Goal: Task Accomplishment & Management: Use online tool/utility

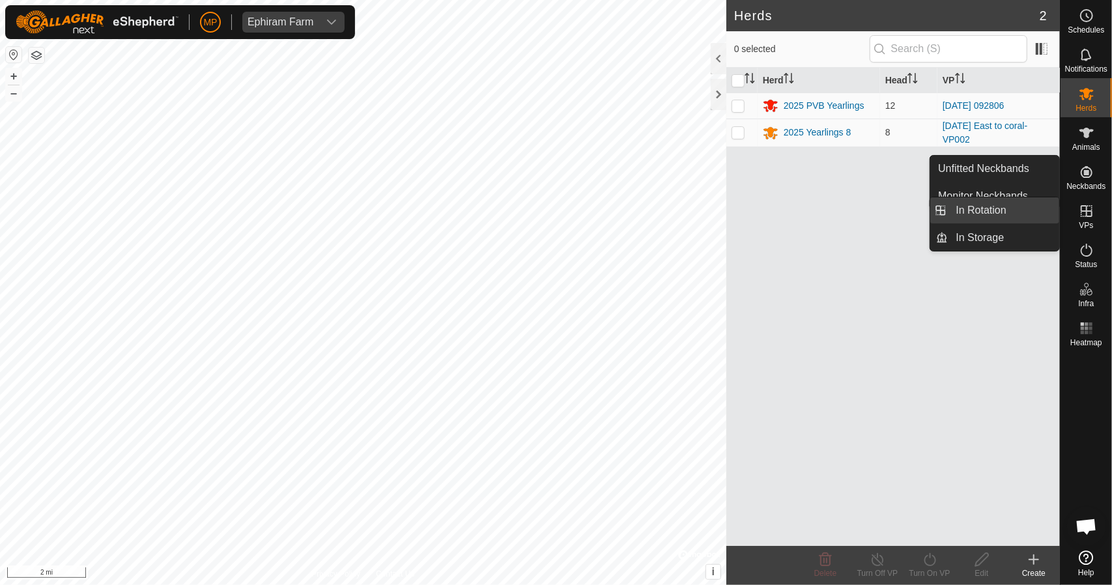
click at [992, 209] on link "In Rotation" at bounding box center [1004, 210] width 111 height 26
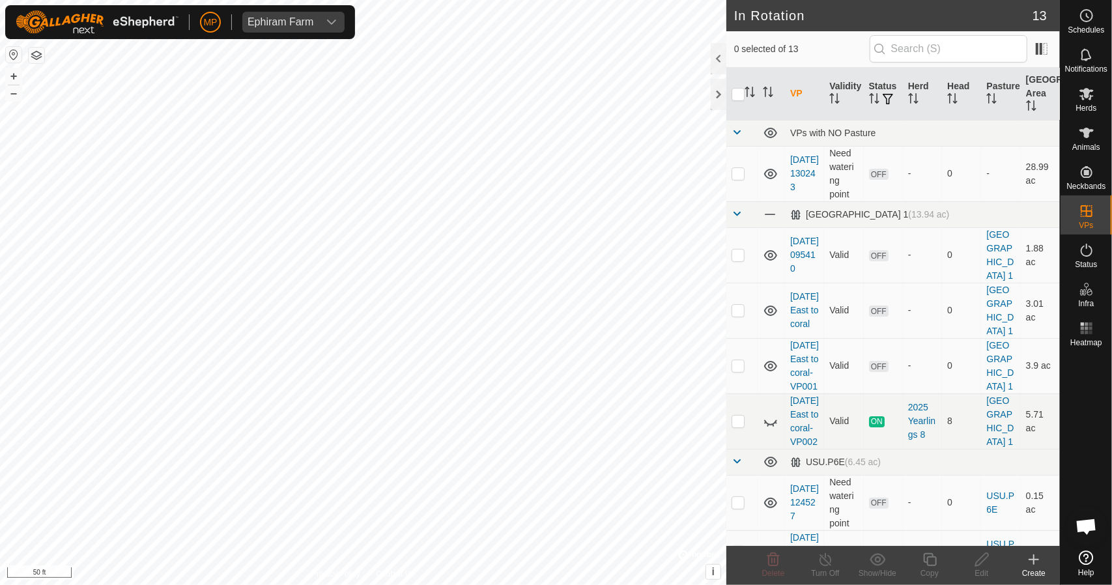
click at [1032, 563] on icon at bounding box center [1034, 560] width 16 height 16
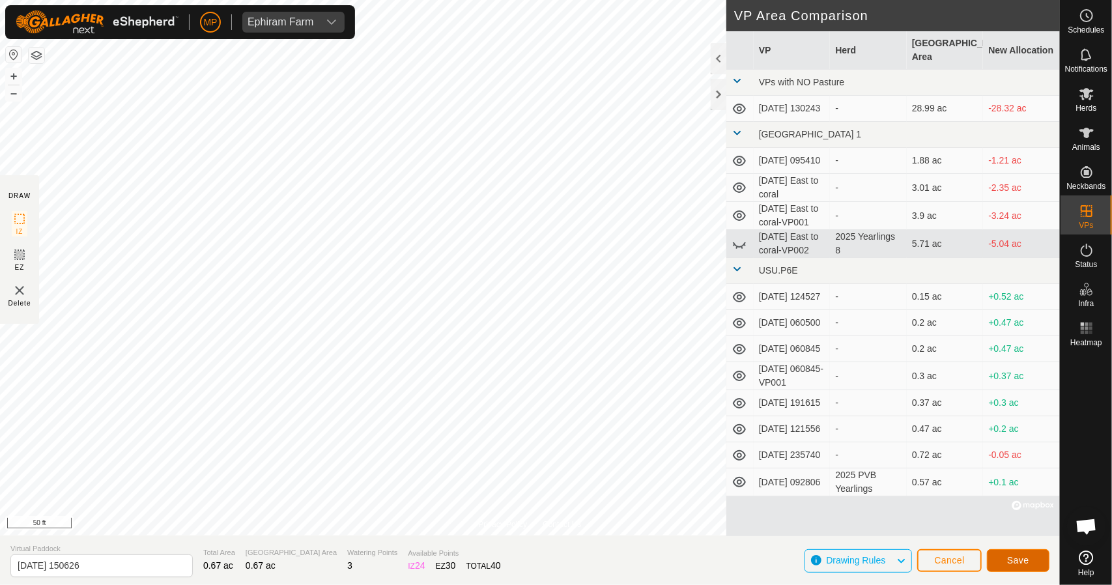
click at [1018, 558] on span "Save" at bounding box center [1018, 560] width 22 height 10
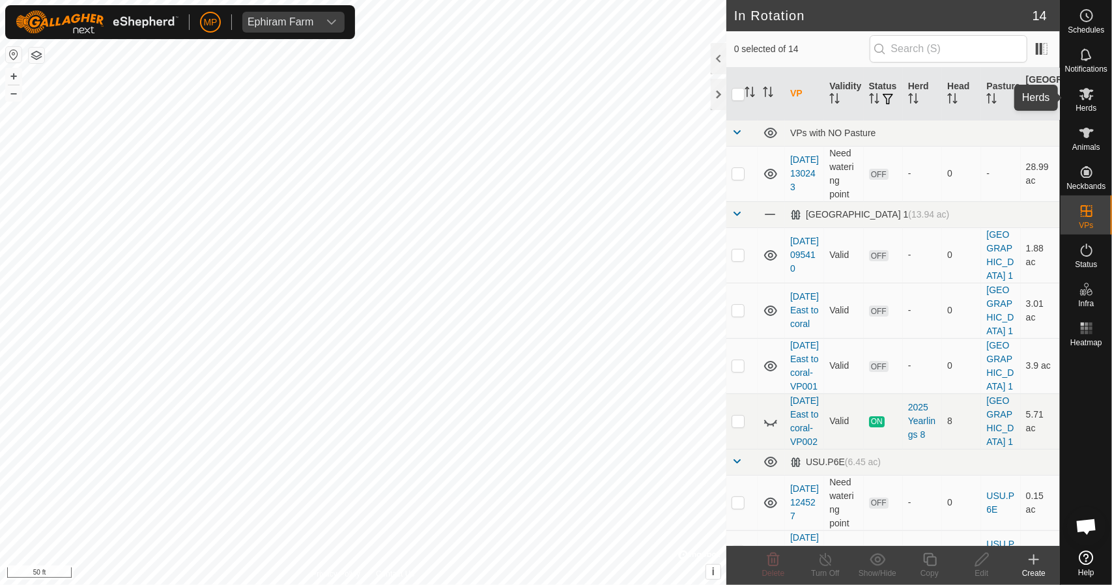
click at [1086, 100] on icon at bounding box center [1087, 94] width 16 height 16
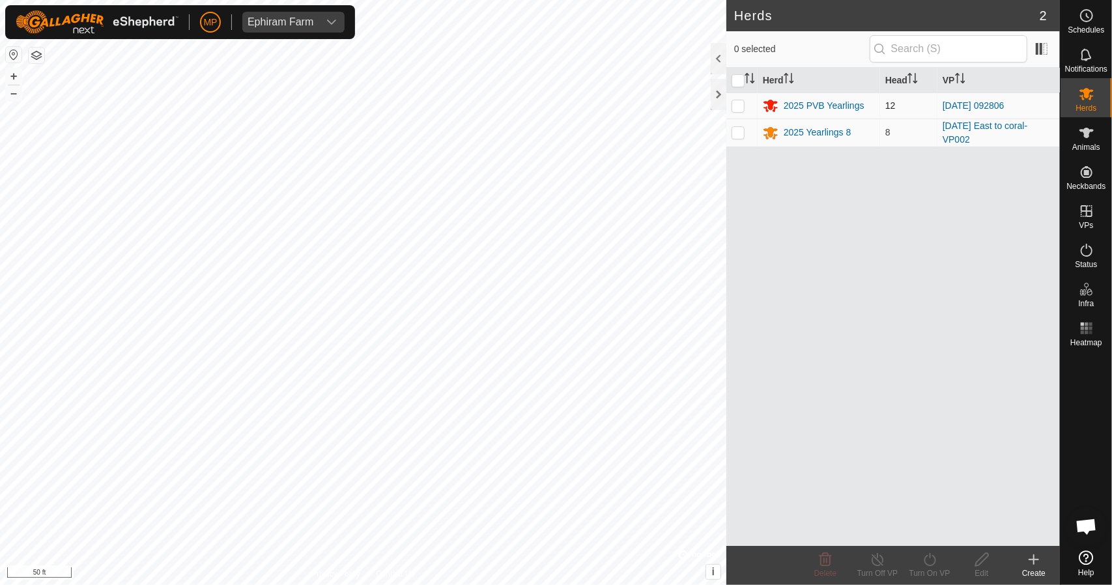
click at [741, 104] on p-checkbox at bounding box center [738, 105] width 13 height 10
checkbox input "true"
click at [927, 566] on icon at bounding box center [930, 560] width 16 height 16
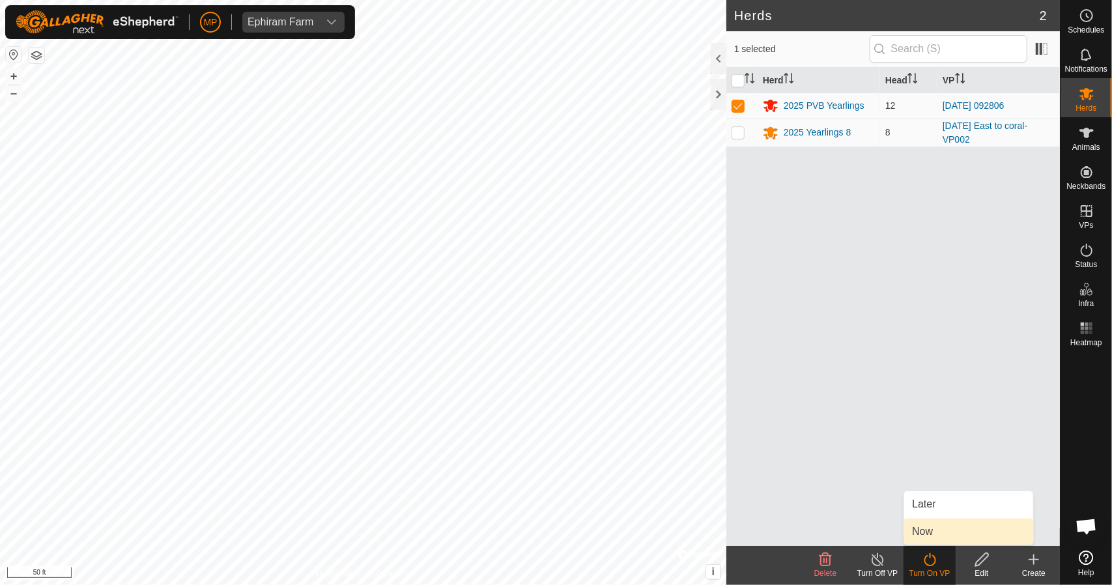
click at [934, 533] on link "Now" at bounding box center [968, 532] width 129 height 26
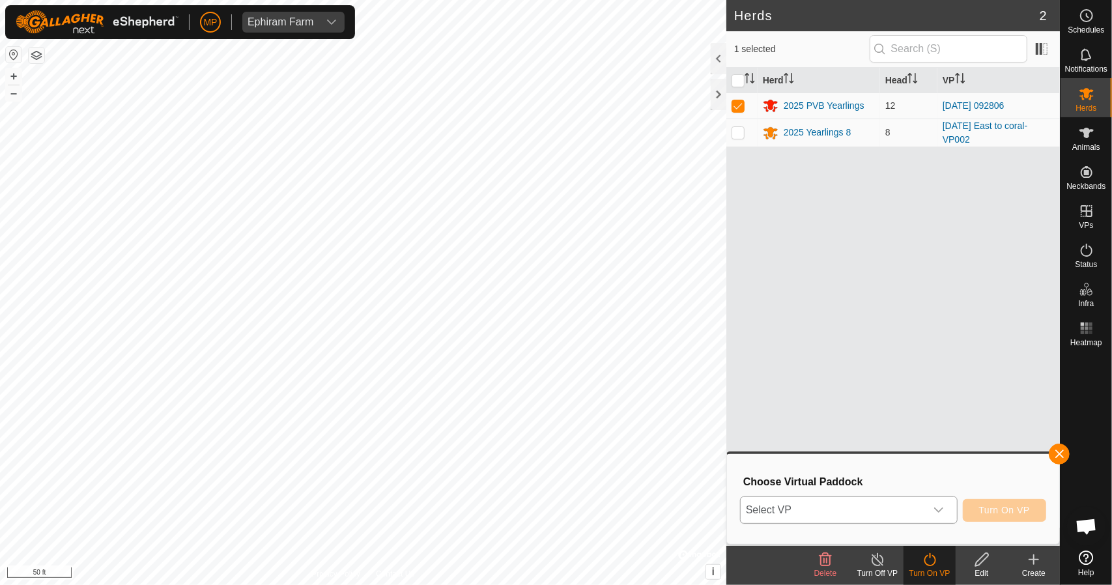
click at [857, 505] on body "MP Ephiram Farm Schedules Notifications Herds Animals Neckbands VPs Status Infr…" at bounding box center [556, 292] width 1112 height 585
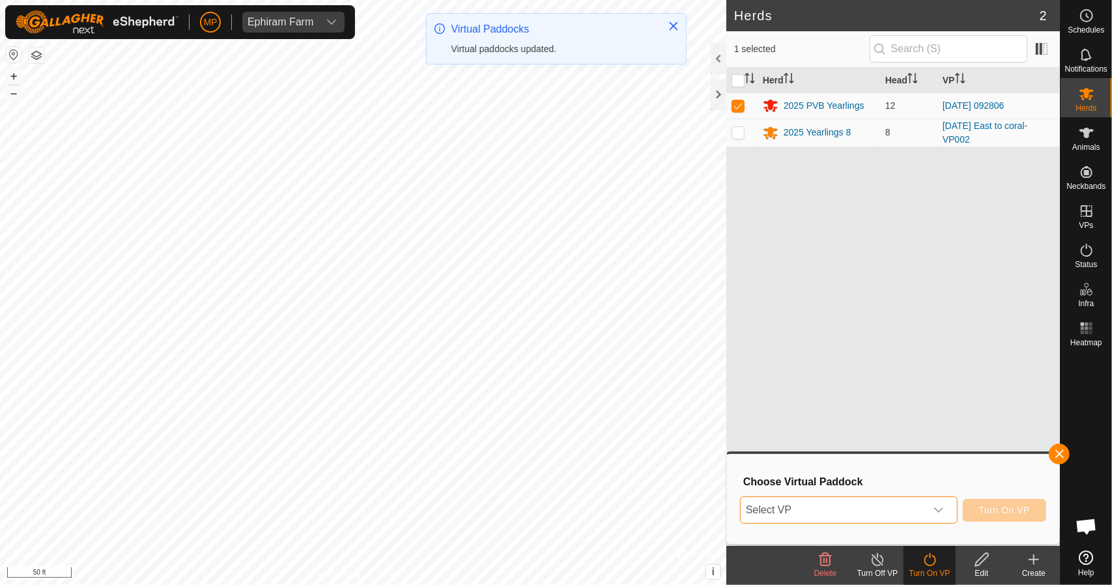
click at [851, 506] on span "Select VP" at bounding box center [833, 510] width 185 height 26
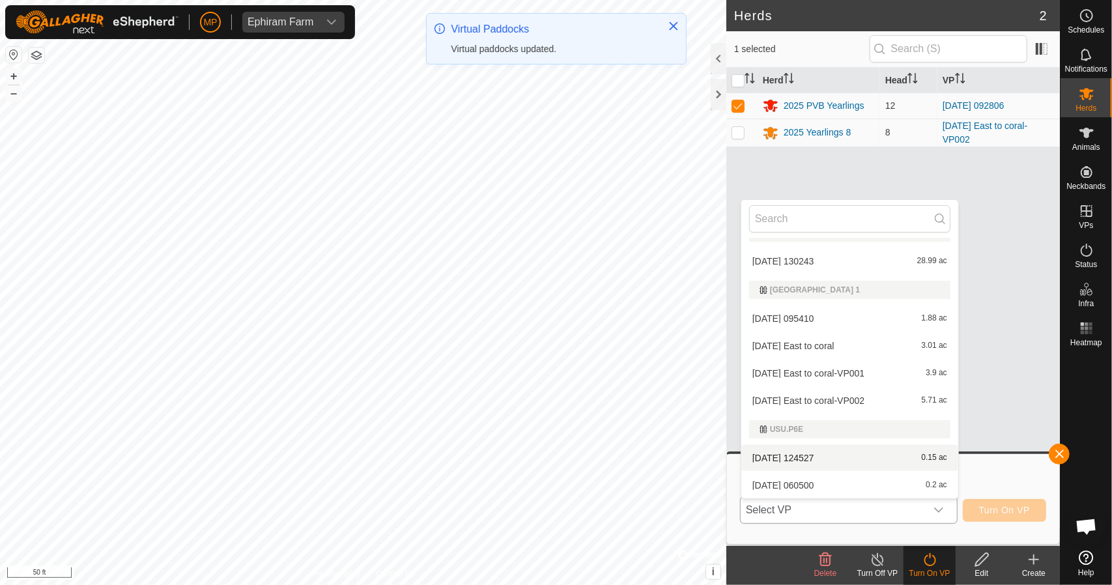
scroll to position [211, 0]
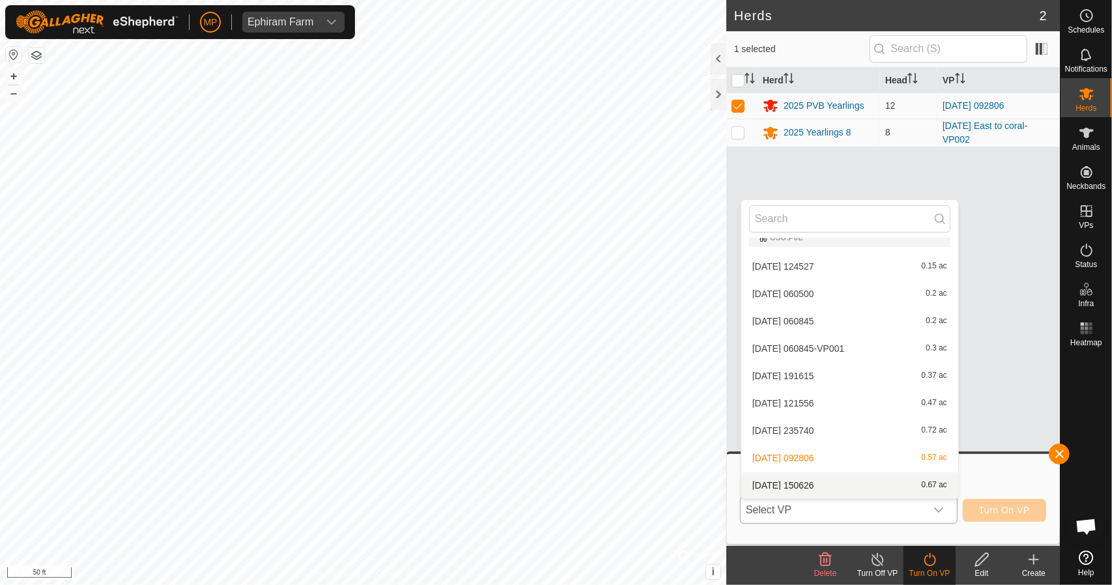
click at [821, 489] on li "[DATE] 150626 0.67 ac" at bounding box center [849, 485] width 217 height 26
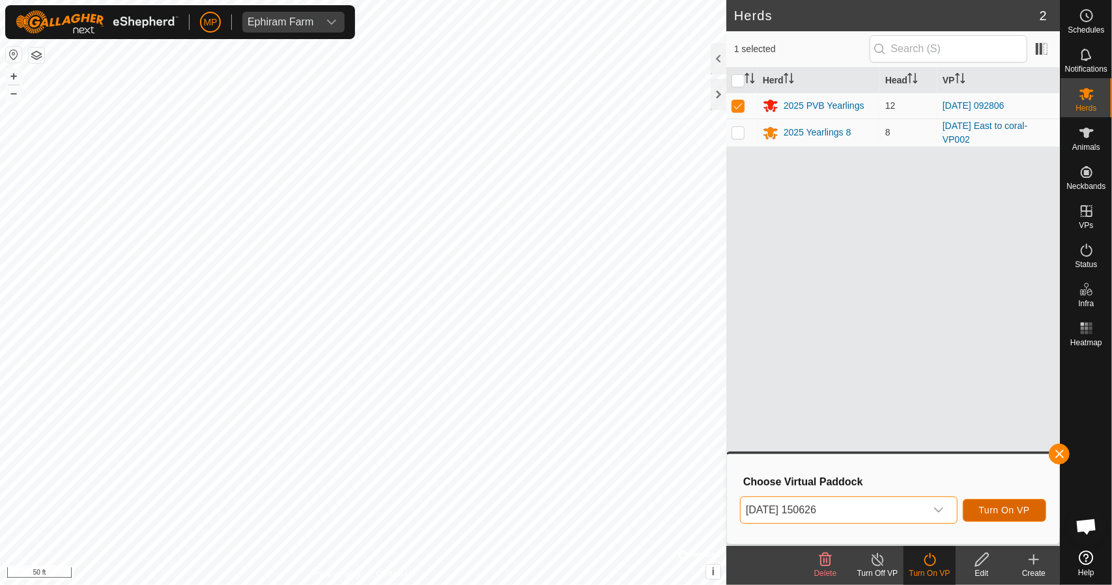
click at [995, 515] on span "Turn On VP" at bounding box center [1004, 510] width 51 height 10
